Goal: Task Accomplishment & Management: Manage account settings

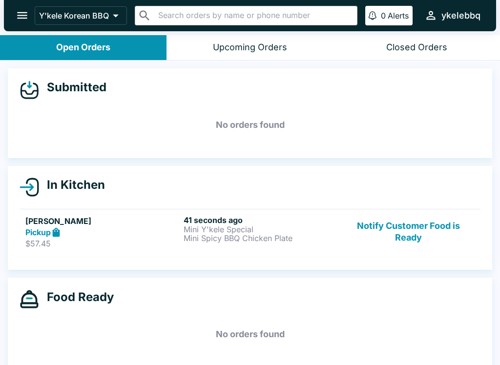
click at [161, 237] on div "Pickup" at bounding box center [102, 232] width 154 height 11
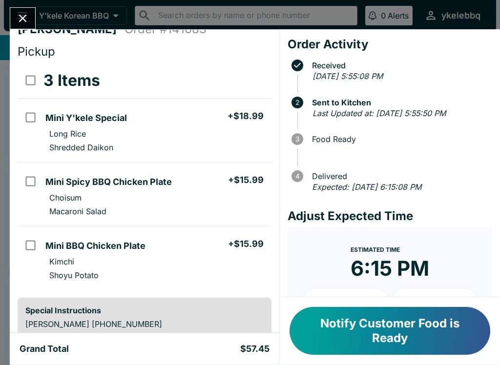
scroll to position [19, 0]
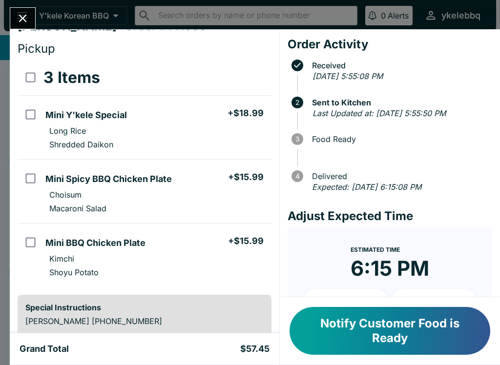
click at [426, 346] on button "Notify Customer Food is Ready" at bounding box center [390, 331] width 201 height 48
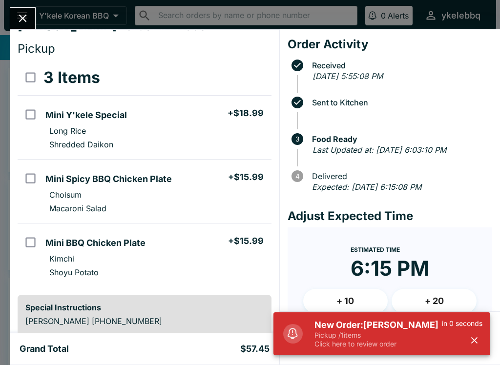
click at [20, 19] on icon "Close" at bounding box center [22, 18] width 13 height 13
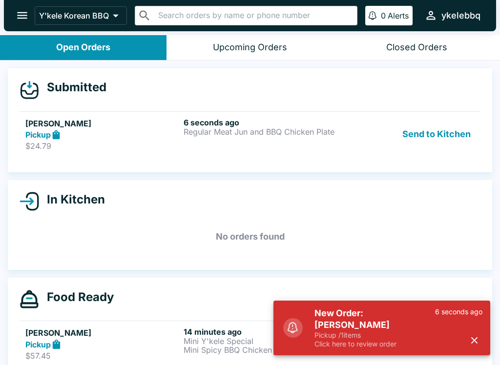
click at [433, 139] on button "Send to Kitchen" at bounding box center [436, 135] width 76 height 34
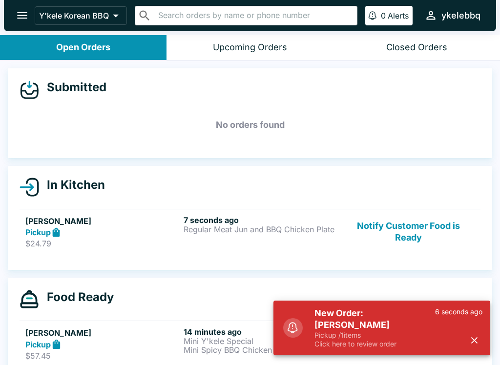
click at [104, 240] on p "$24.79" at bounding box center [102, 244] width 154 height 10
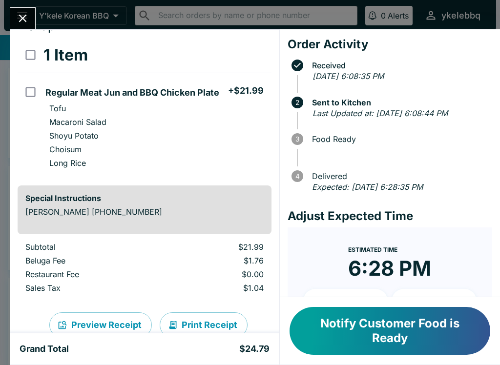
scroll to position [43, 0]
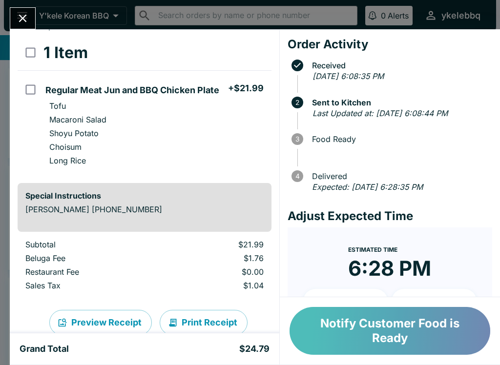
click at [475, 337] on button "Notify Customer Food is Ready" at bounding box center [390, 331] width 201 height 48
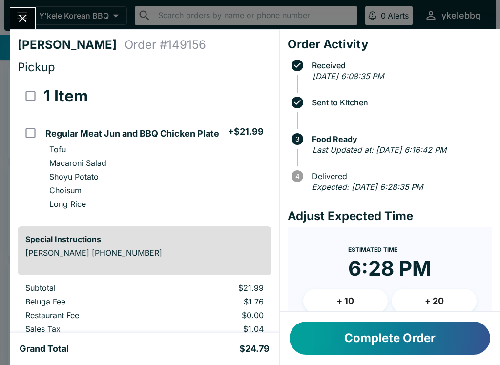
scroll to position [0, 0]
click at [29, 42] on h4 "[PERSON_NAME]" at bounding box center [71, 45] width 107 height 15
click at [437, 339] on button "Complete Order" at bounding box center [390, 338] width 201 height 33
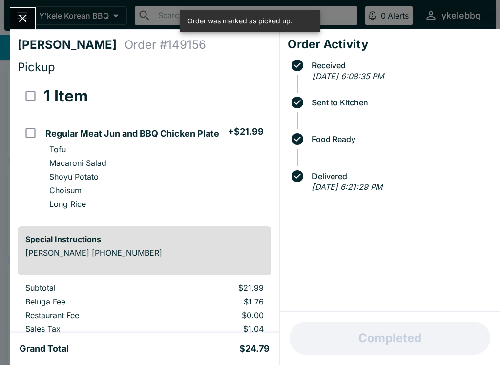
click at [20, 32] on div "[PERSON_NAME] Order # 149156 Pickup 1 Item Regular Meat Jun and BBQ Chicken Pla…" at bounding box center [144, 181] width 269 height 304
click at [18, 18] on icon "Close" at bounding box center [22, 18] width 13 height 13
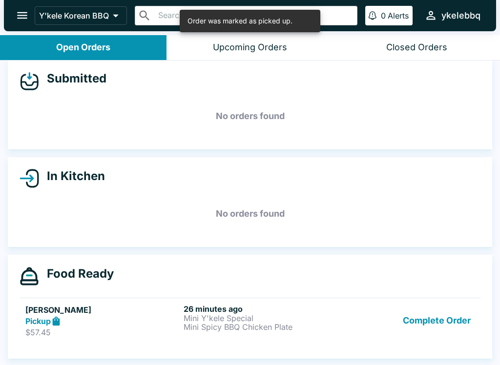
scroll to position [9, 0]
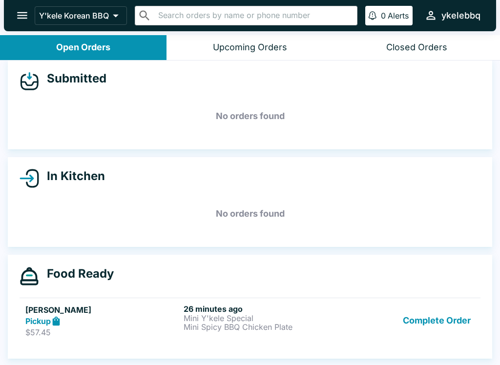
click at [56, 328] on p "$57.45" at bounding box center [102, 333] width 154 height 10
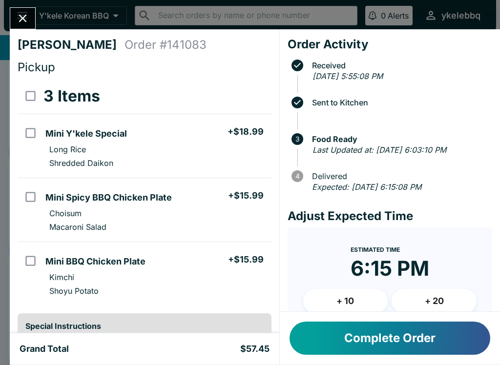
click at [434, 345] on button "Complete Order" at bounding box center [390, 338] width 201 height 33
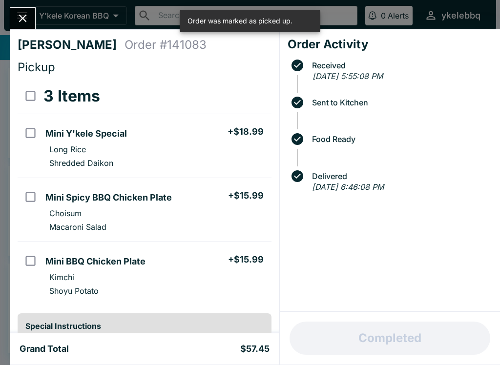
click at [18, 15] on icon "Close" at bounding box center [22, 18] width 13 height 13
